Goal: Task Accomplishment & Management: Manage account settings

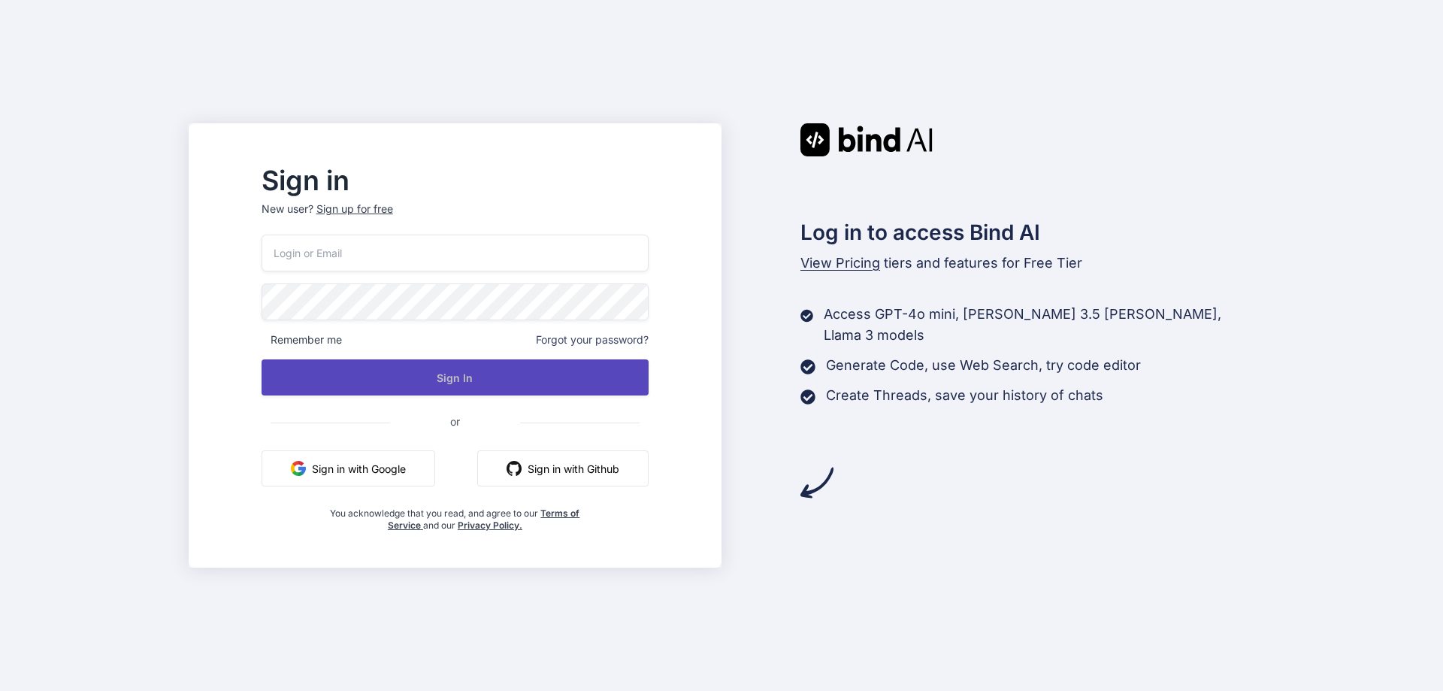
type input "[EMAIL_ADDRESS][DOMAIN_NAME]"
click at [491, 383] on button "Sign In" at bounding box center [455, 377] width 387 height 36
click at [491, 382] on button "Sign In" at bounding box center [455, 377] width 387 height 36
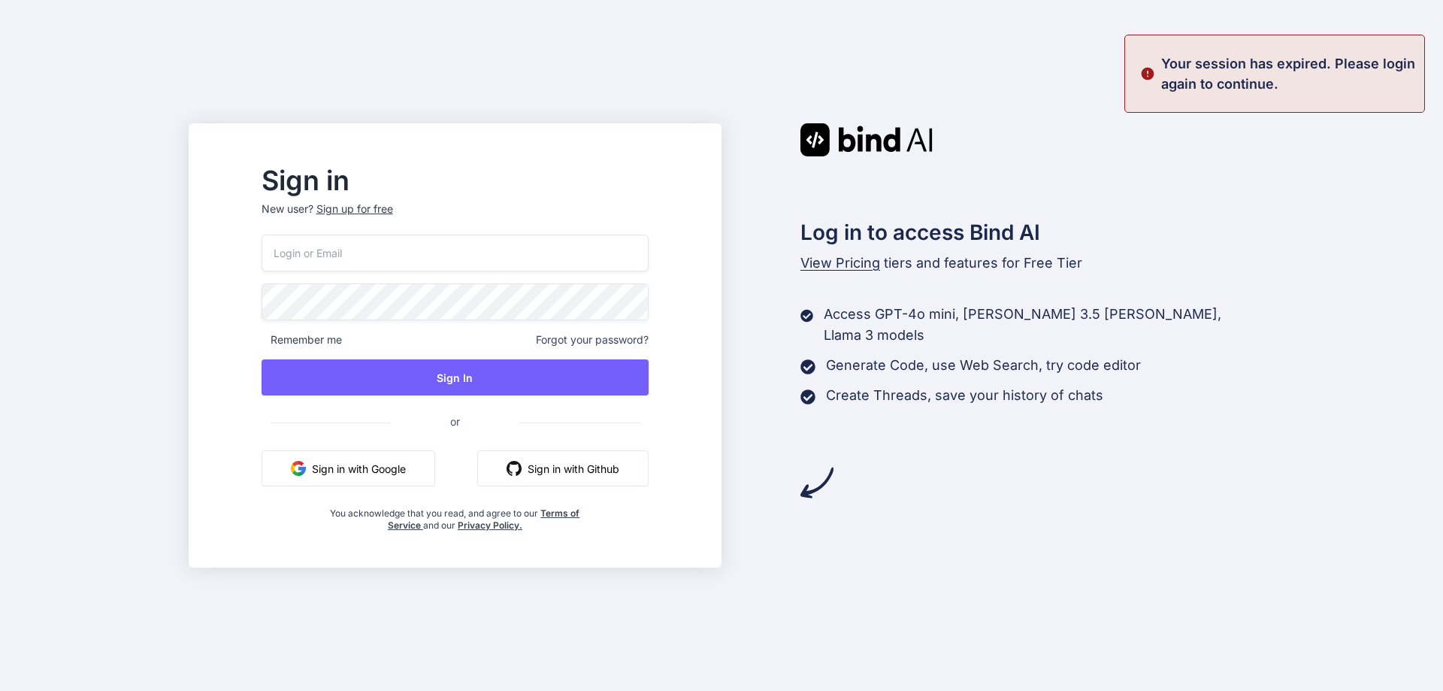
type input "[EMAIL_ADDRESS][DOMAIN_NAME]"
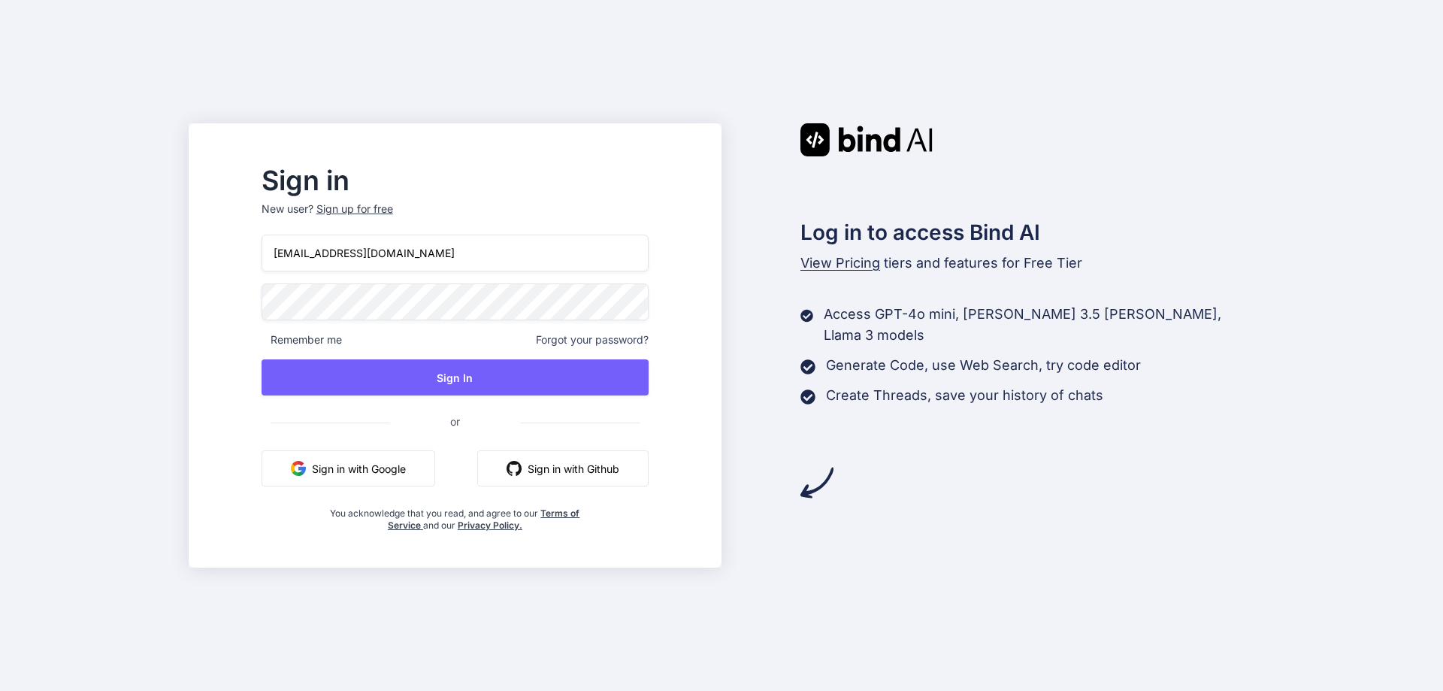
click at [491, 382] on button "Sign In" at bounding box center [455, 377] width 387 height 36
